Goal: Task Accomplishment & Management: Manage account settings

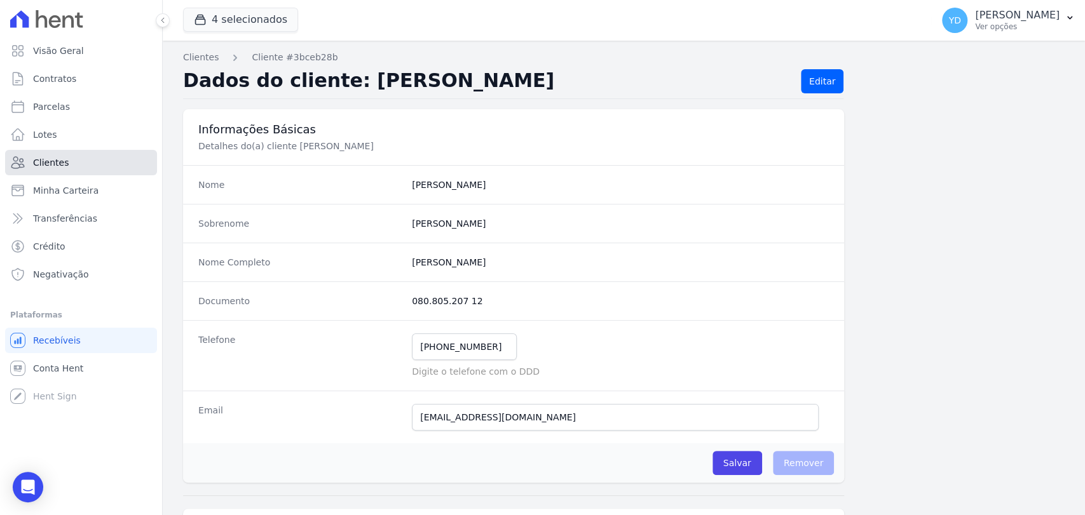
scroll to position [671, 0]
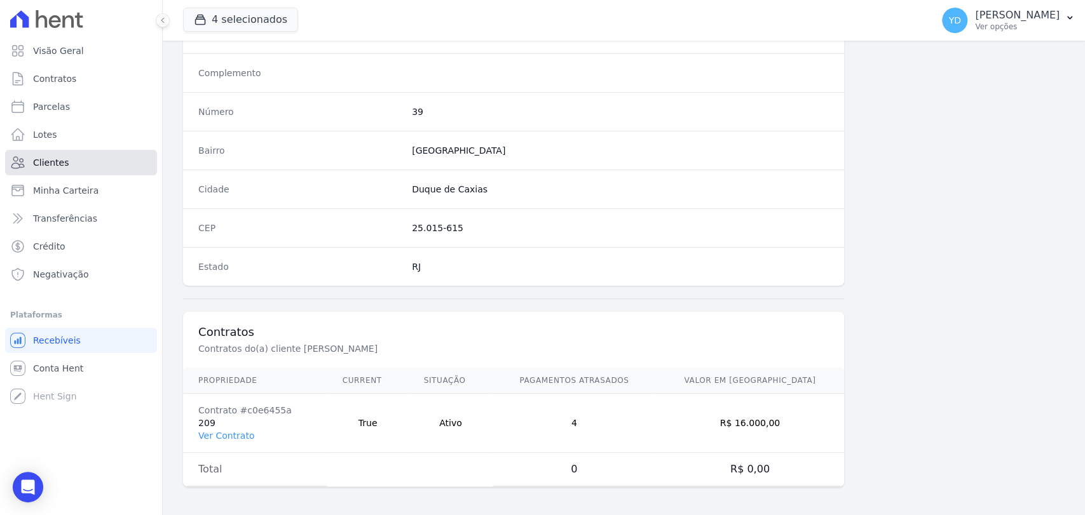
click at [42, 159] on span "Clientes" at bounding box center [51, 162] width 36 height 13
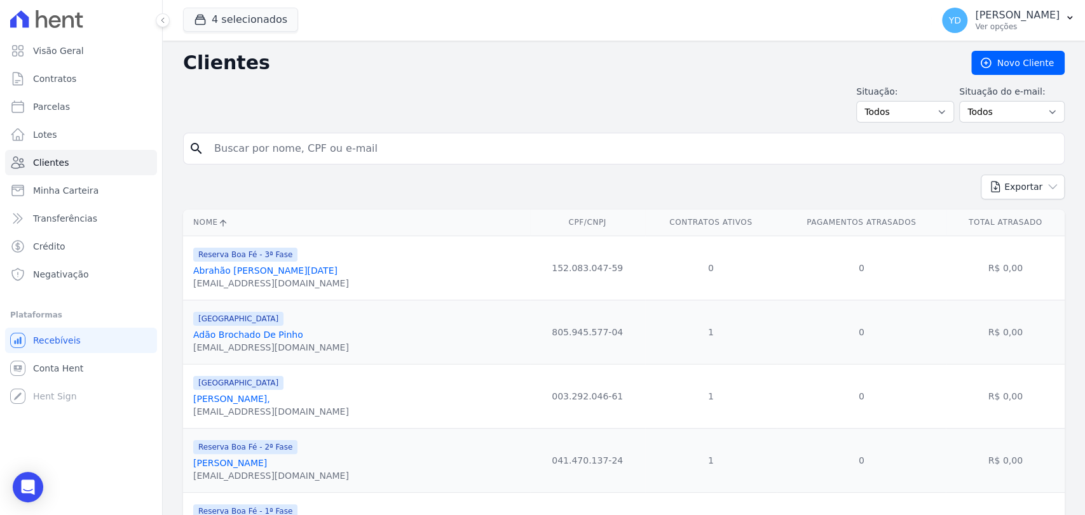
click at [255, 152] on input "search" at bounding box center [633, 148] width 852 height 25
type input "[PERSON_NAME]"
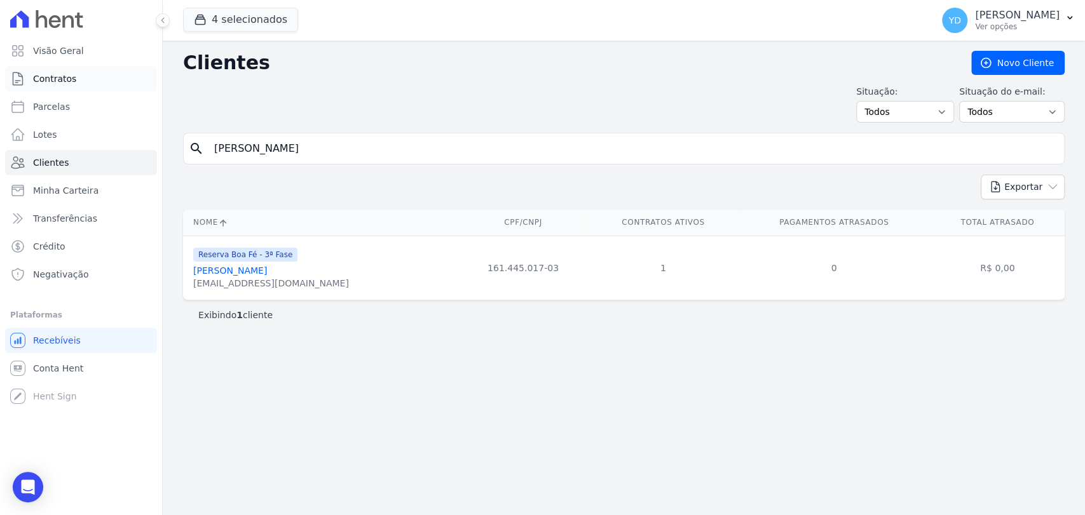
click at [61, 89] on link "Contratos" at bounding box center [81, 78] width 152 height 25
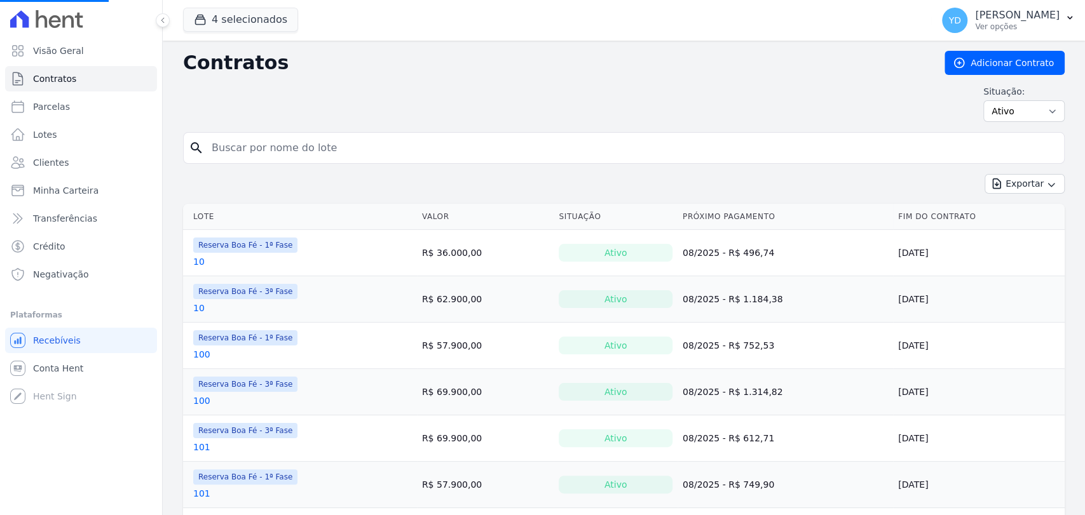
click at [280, 136] on input "search" at bounding box center [631, 147] width 855 height 25
type input "237"
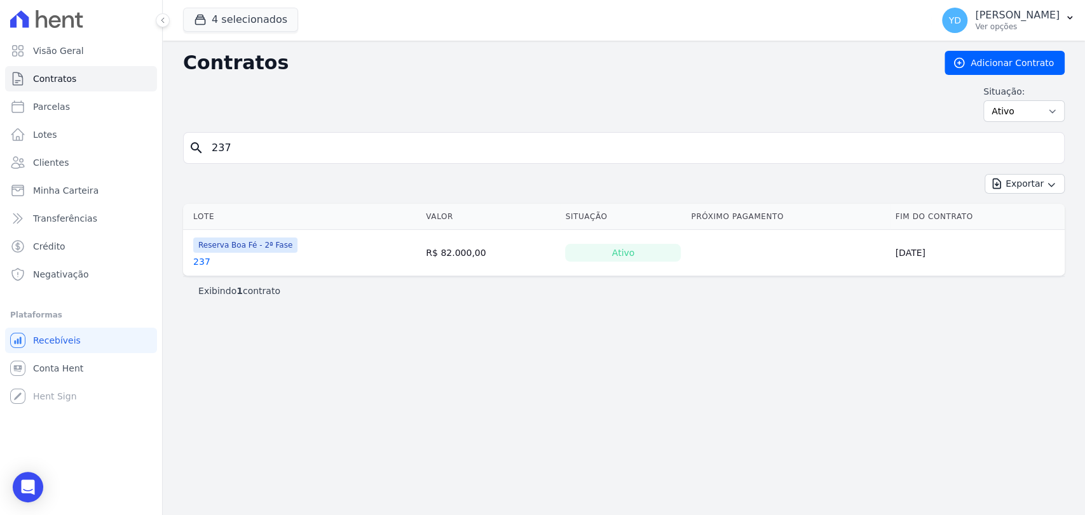
click at [206, 270] on td "Reserva Boa Fé - 2ª Fase 237" at bounding box center [302, 253] width 238 height 46
click at [204, 265] on link "237" at bounding box center [201, 261] width 17 height 13
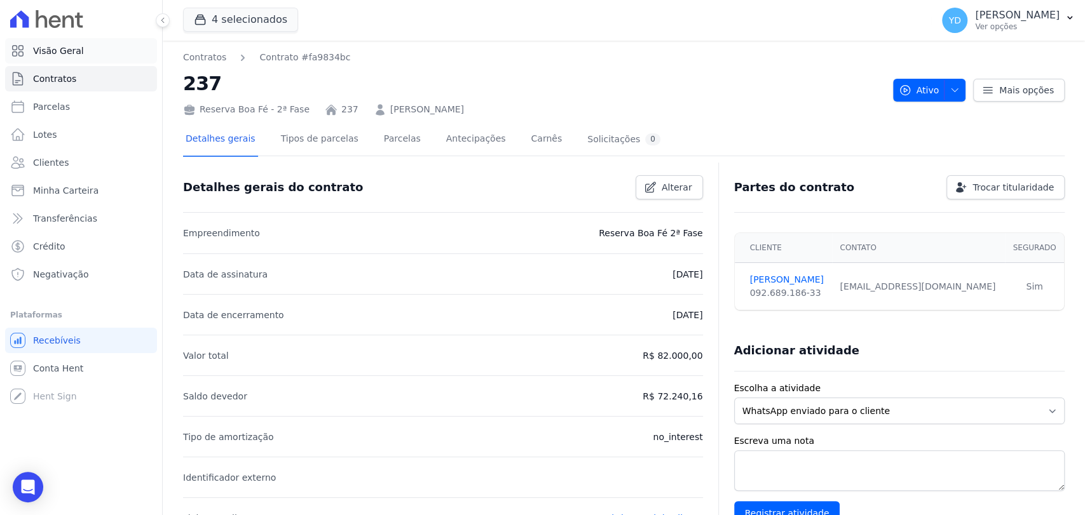
click at [111, 51] on link "Visão Geral" at bounding box center [81, 50] width 152 height 25
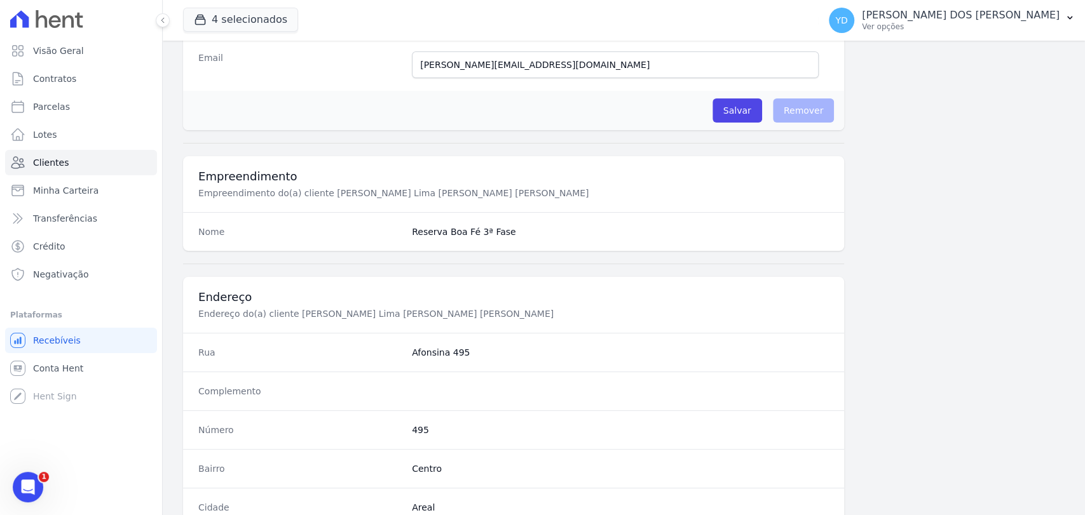
scroll to position [671, 0]
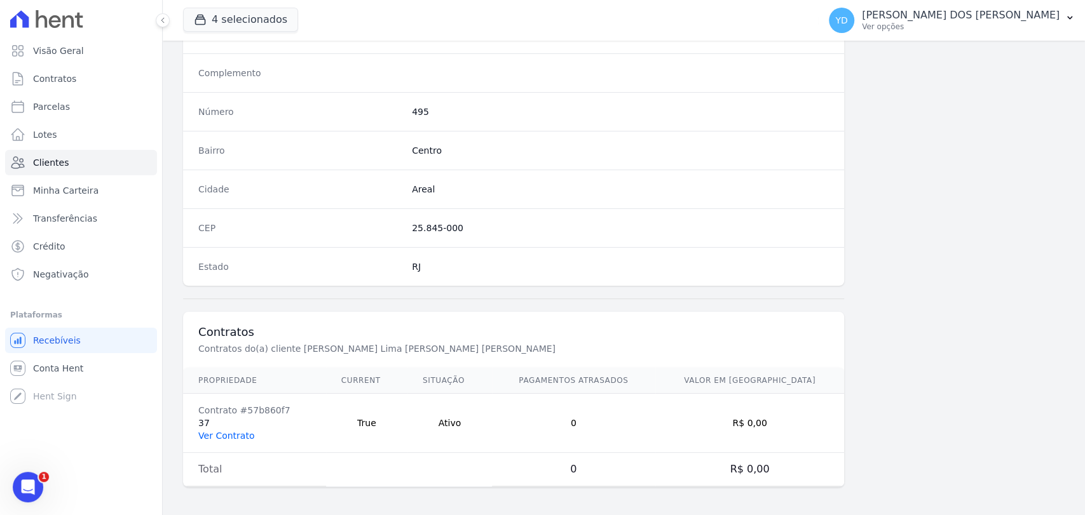
click at [222, 435] on link "Ver Contrato" at bounding box center [226, 436] width 56 height 10
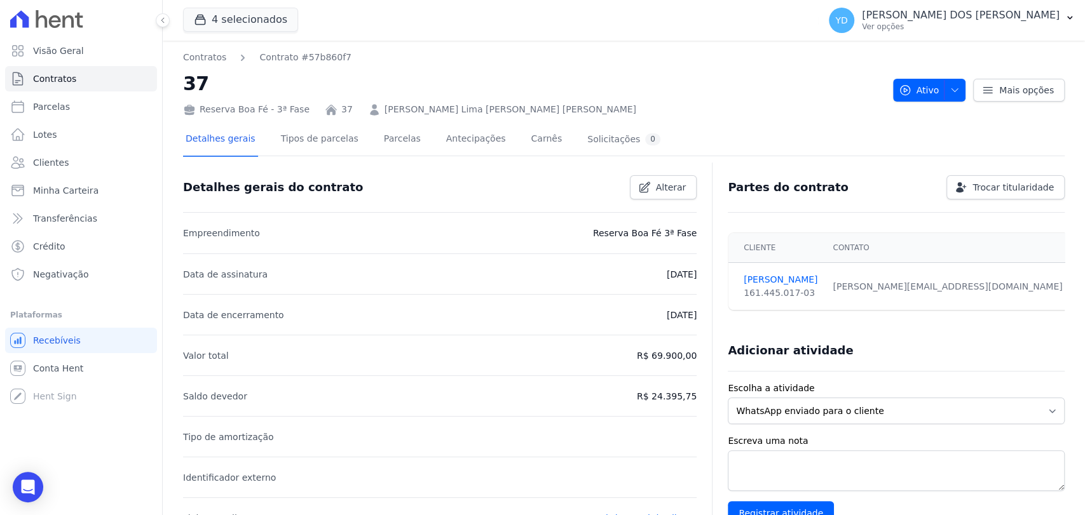
click at [357, 158] on div at bounding box center [623, 161] width 881 height 11
click at [381, 149] on link "Parcelas" at bounding box center [402, 140] width 42 height 34
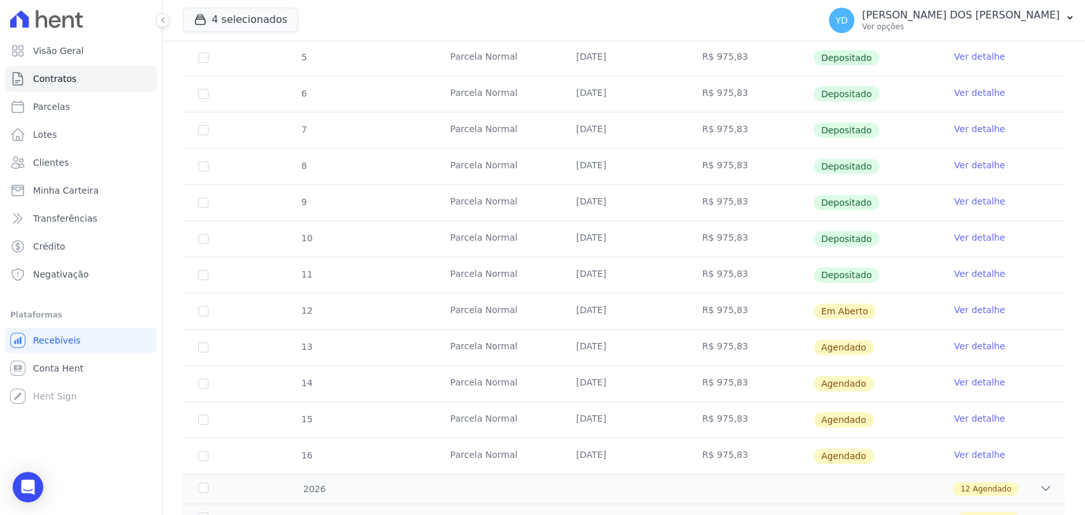
scroll to position [313, 0]
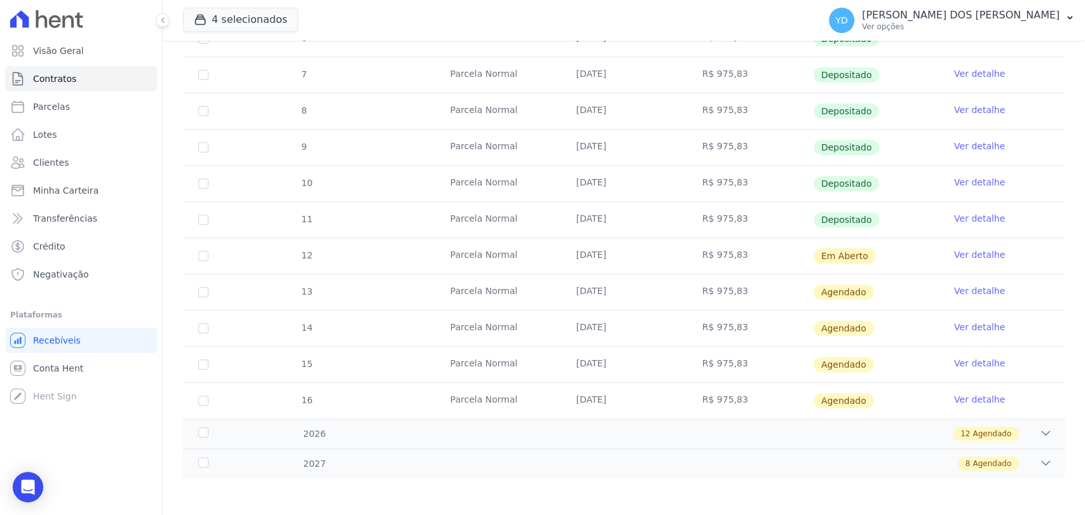
click at [954, 252] on link "Ver detalhe" at bounding box center [979, 254] width 51 height 13
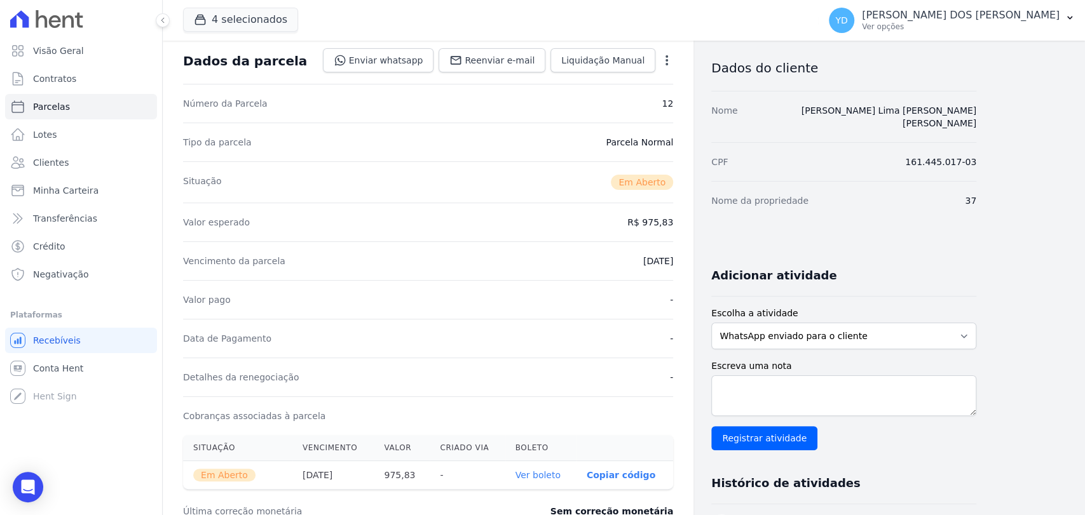
scroll to position [212, 0]
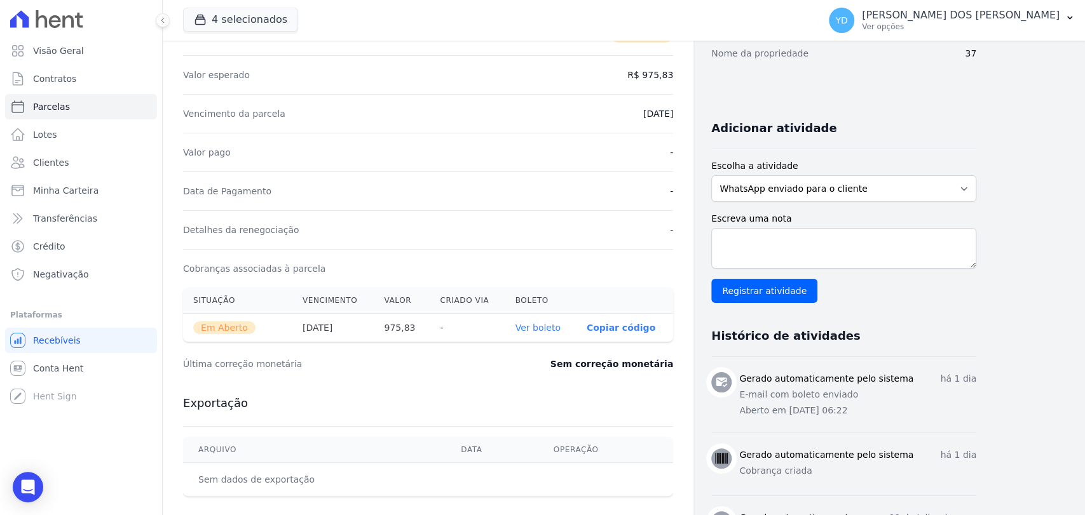
click at [557, 327] on link "Ver boleto" at bounding box center [537, 328] width 45 height 10
